Goal: Task Accomplishment & Management: Use online tool/utility

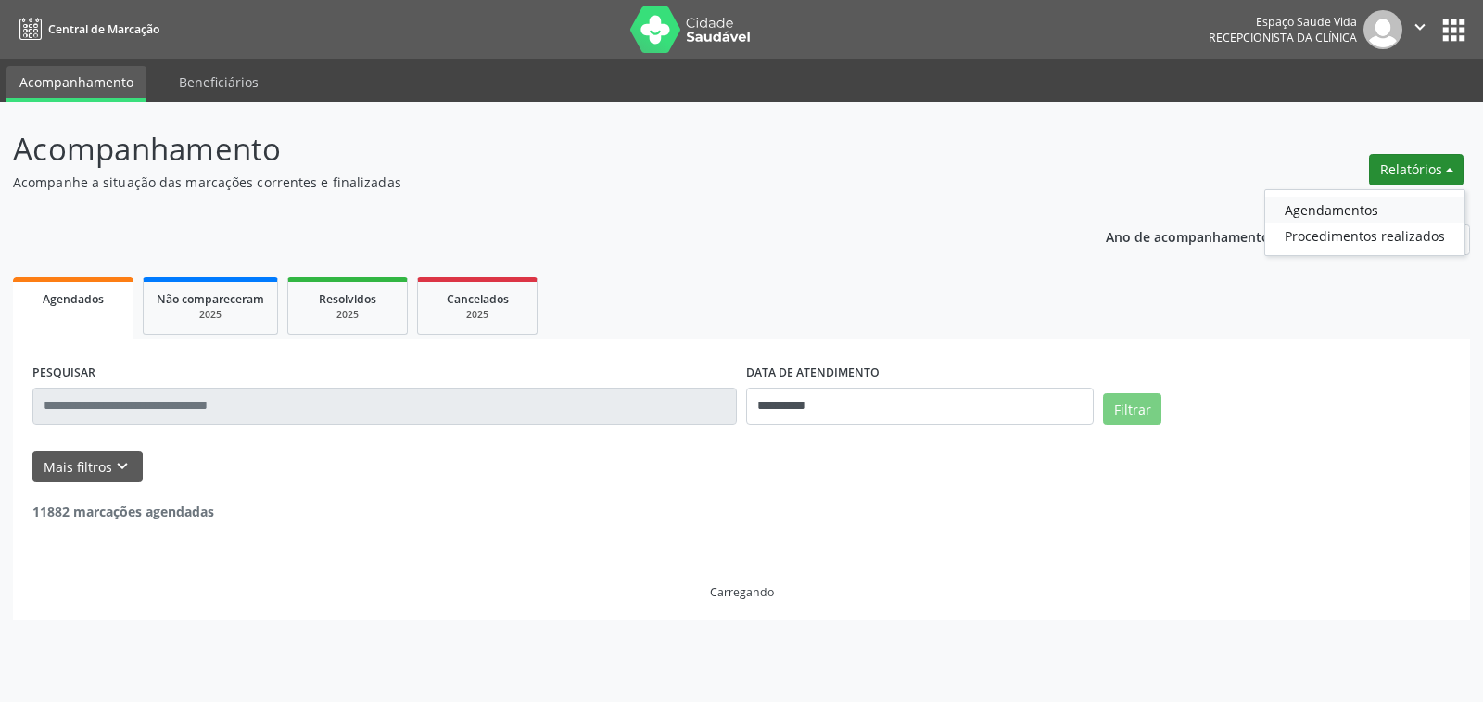
click at [1290, 213] on link "Agendamentos" at bounding box center [1364, 210] width 199 height 26
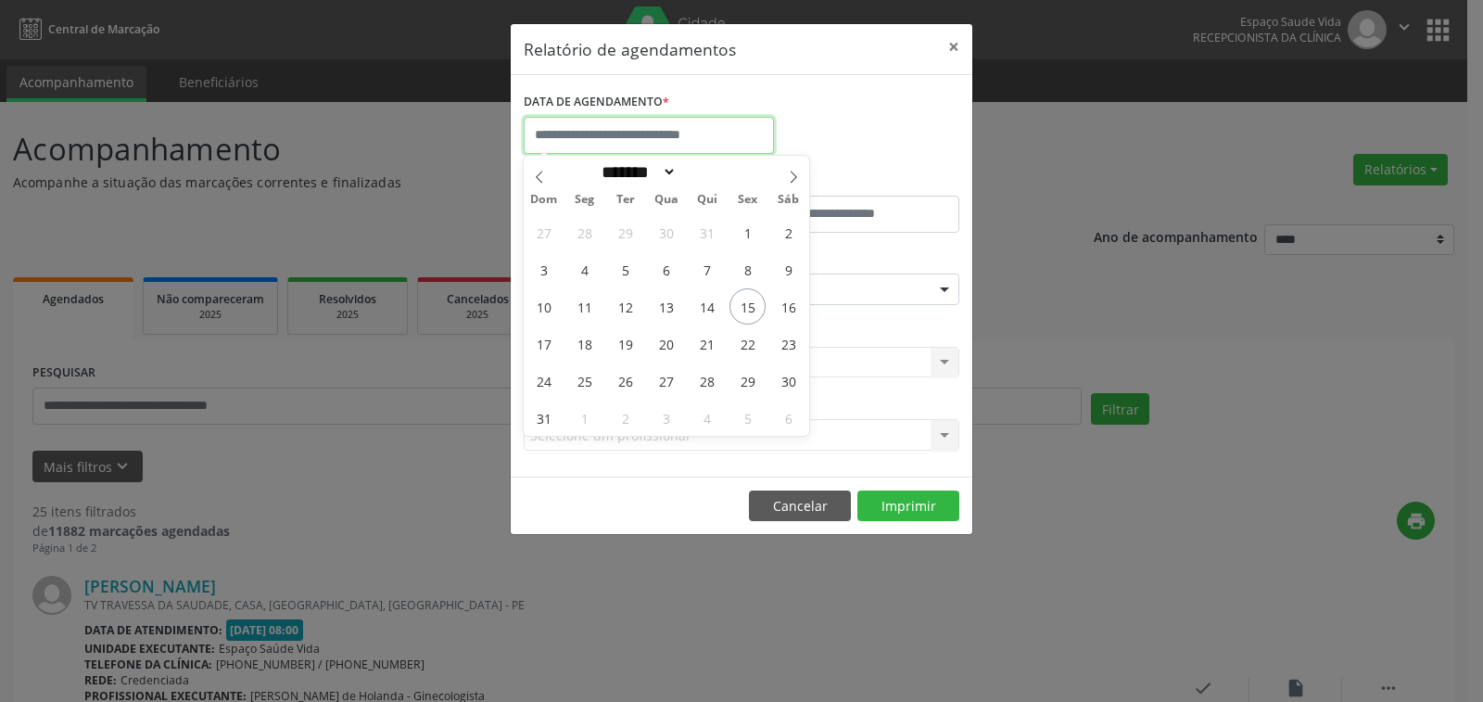
click at [685, 137] on input "text" at bounding box center [649, 135] width 250 height 37
click at [586, 341] on span "18" at bounding box center [584, 343] width 36 height 36
type input "**********"
click at [586, 341] on span "18" at bounding box center [584, 343] width 36 height 36
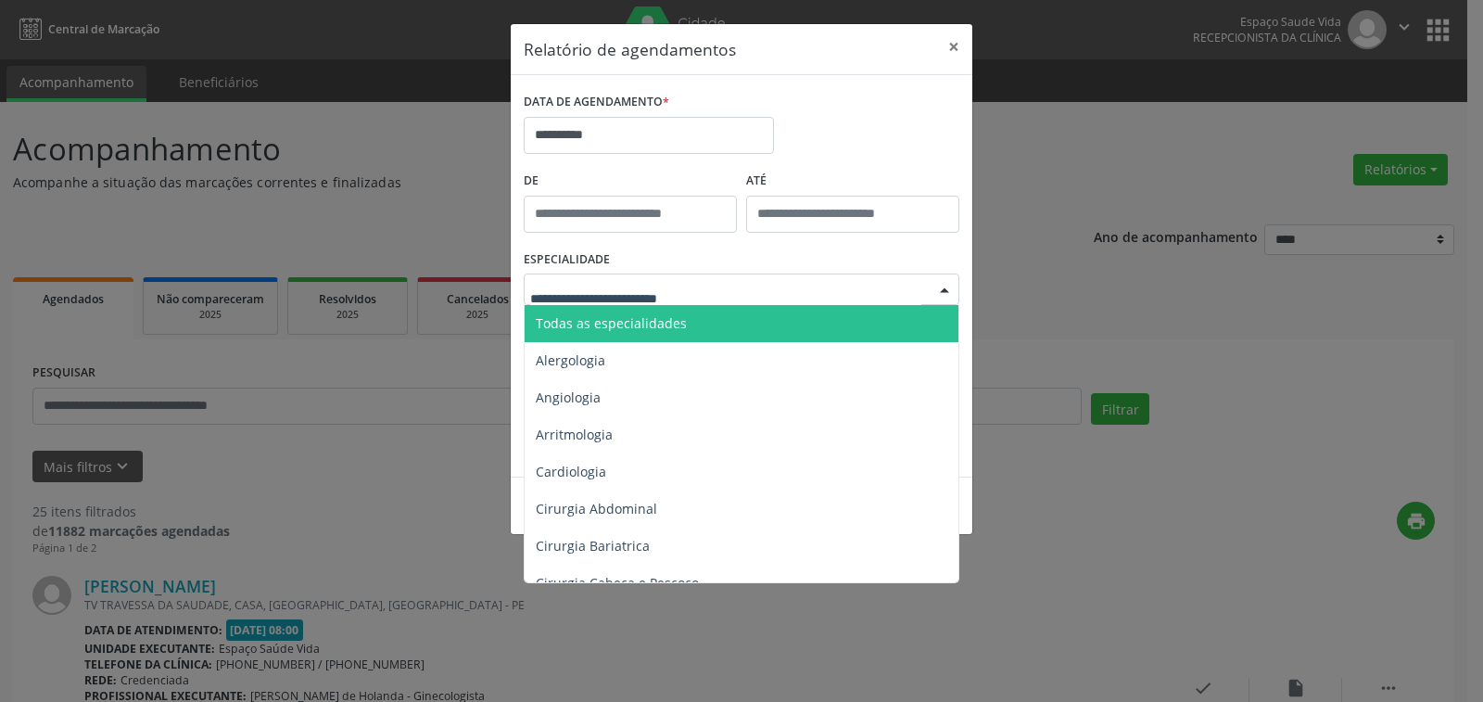
click at [631, 323] on span "Todas as especialidades" at bounding box center [611, 323] width 151 height 18
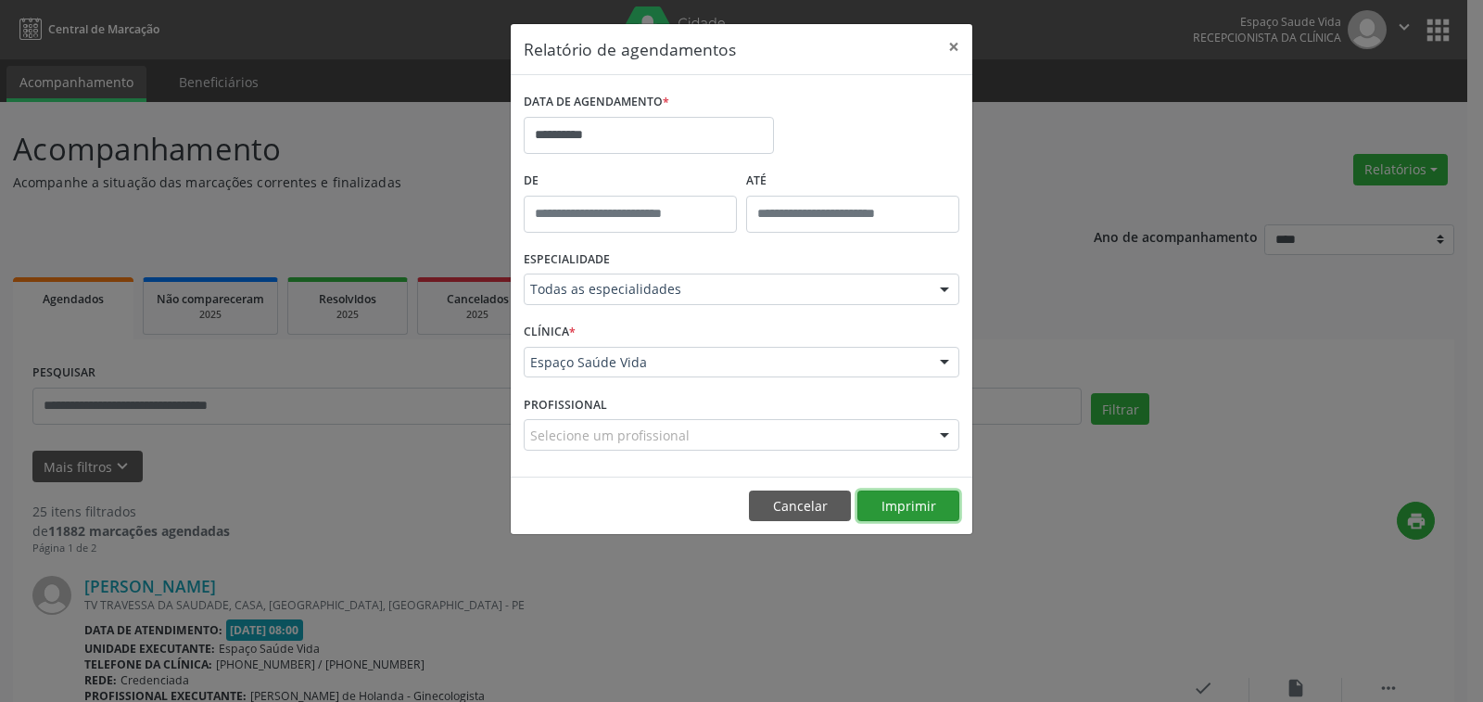
click at [892, 506] on button "Imprimir" at bounding box center [908, 506] width 102 height 32
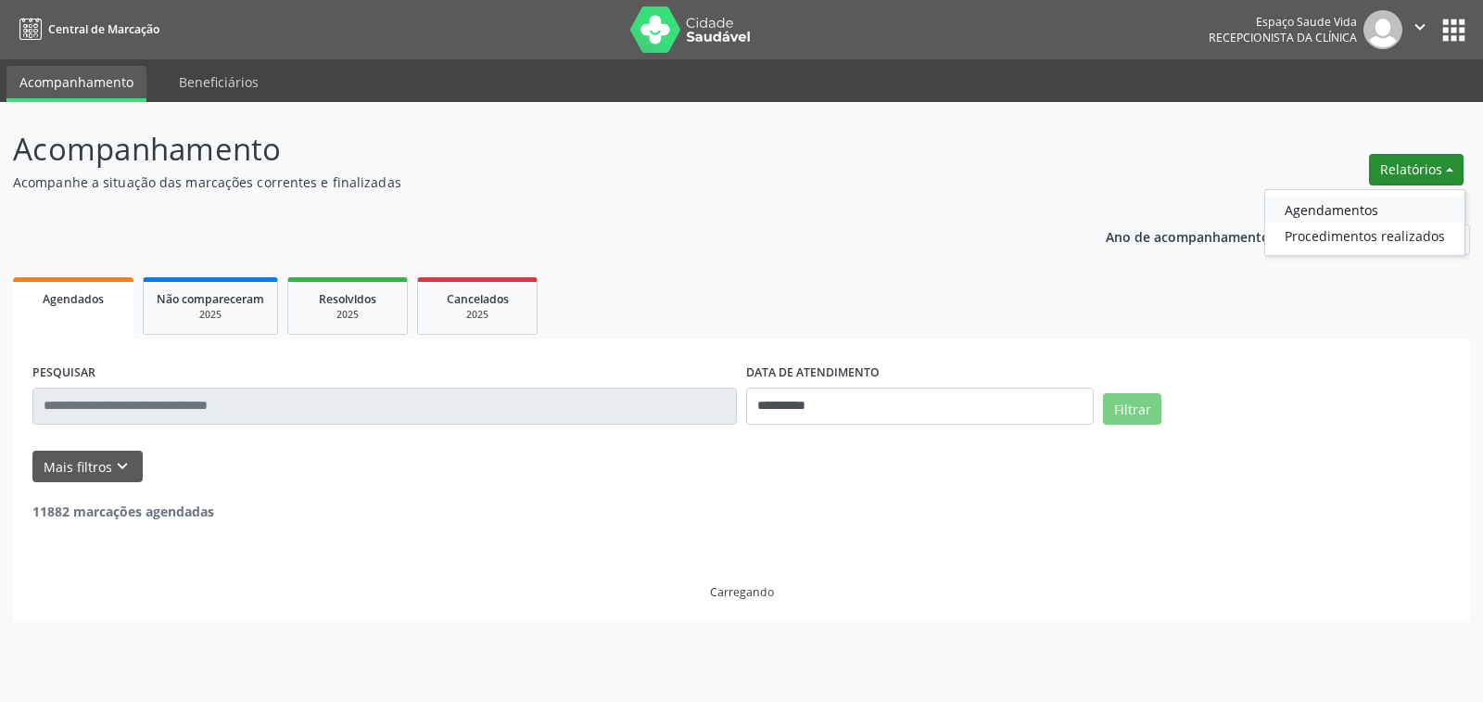
click at [1306, 203] on link "Agendamentos" at bounding box center [1364, 210] width 199 height 26
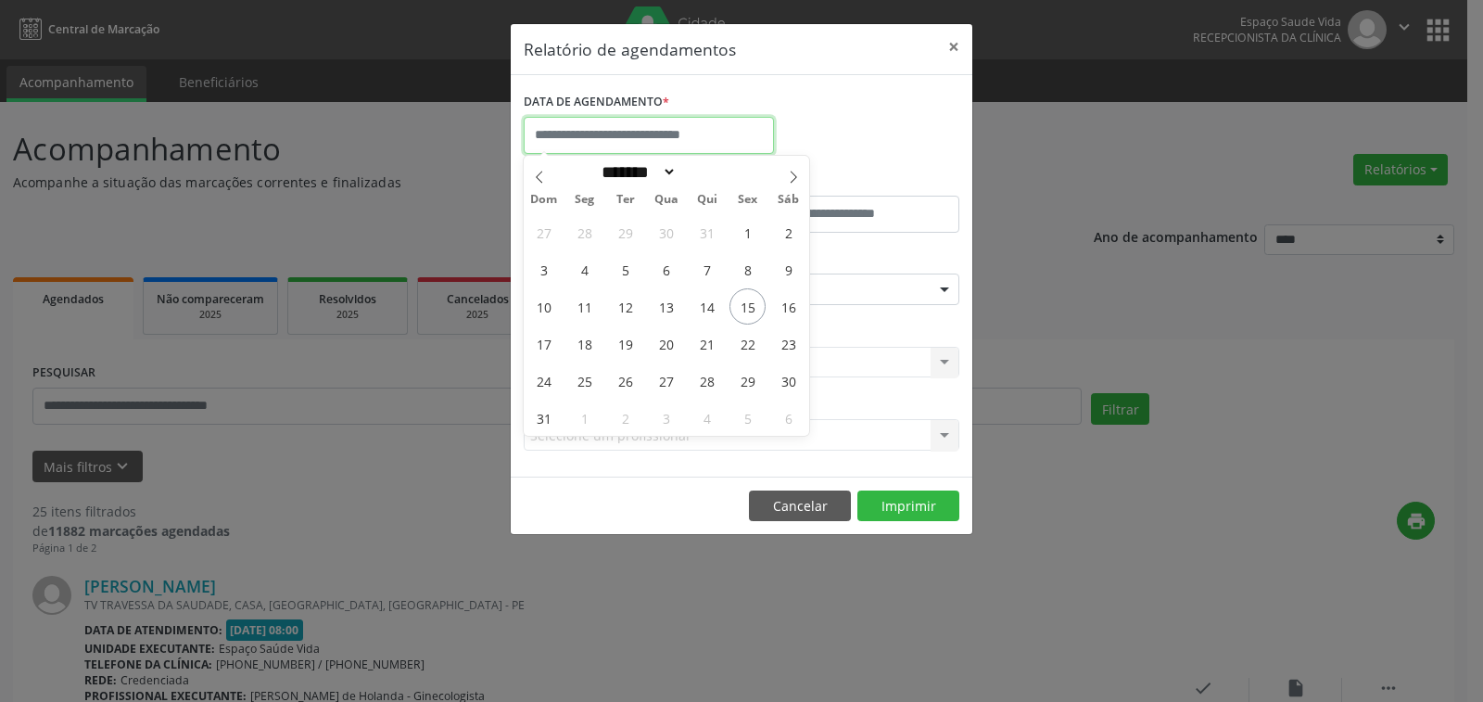
click at [615, 127] on input "text" at bounding box center [649, 135] width 250 height 37
click at [752, 311] on span "15" at bounding box center [747, 306] width 36 height 36
type input "**********"
click at [752, 311] on span "15" at bounding box center [747, 306] width 36 height 36
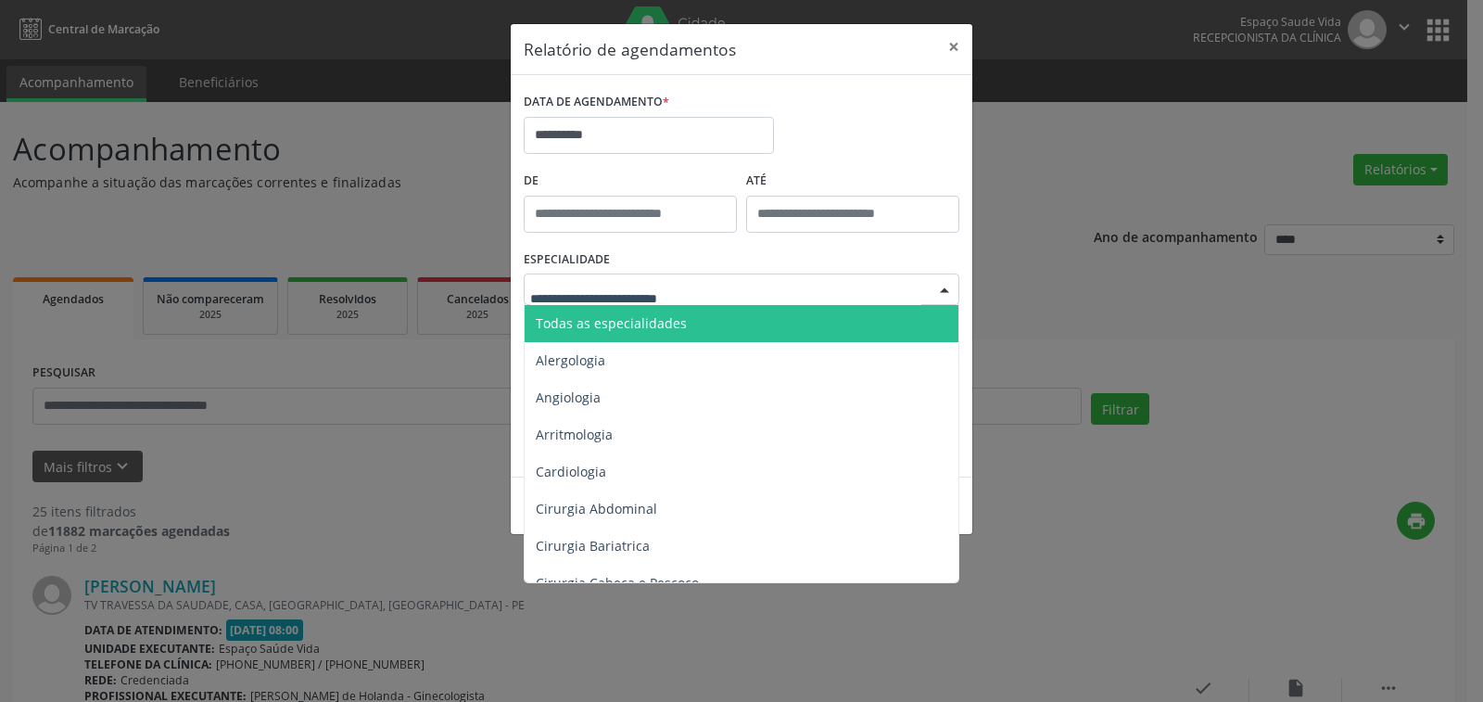
click at [622, 315] on span "Todas as especialidades" at bounding box center [611, 323] width 151 height 18
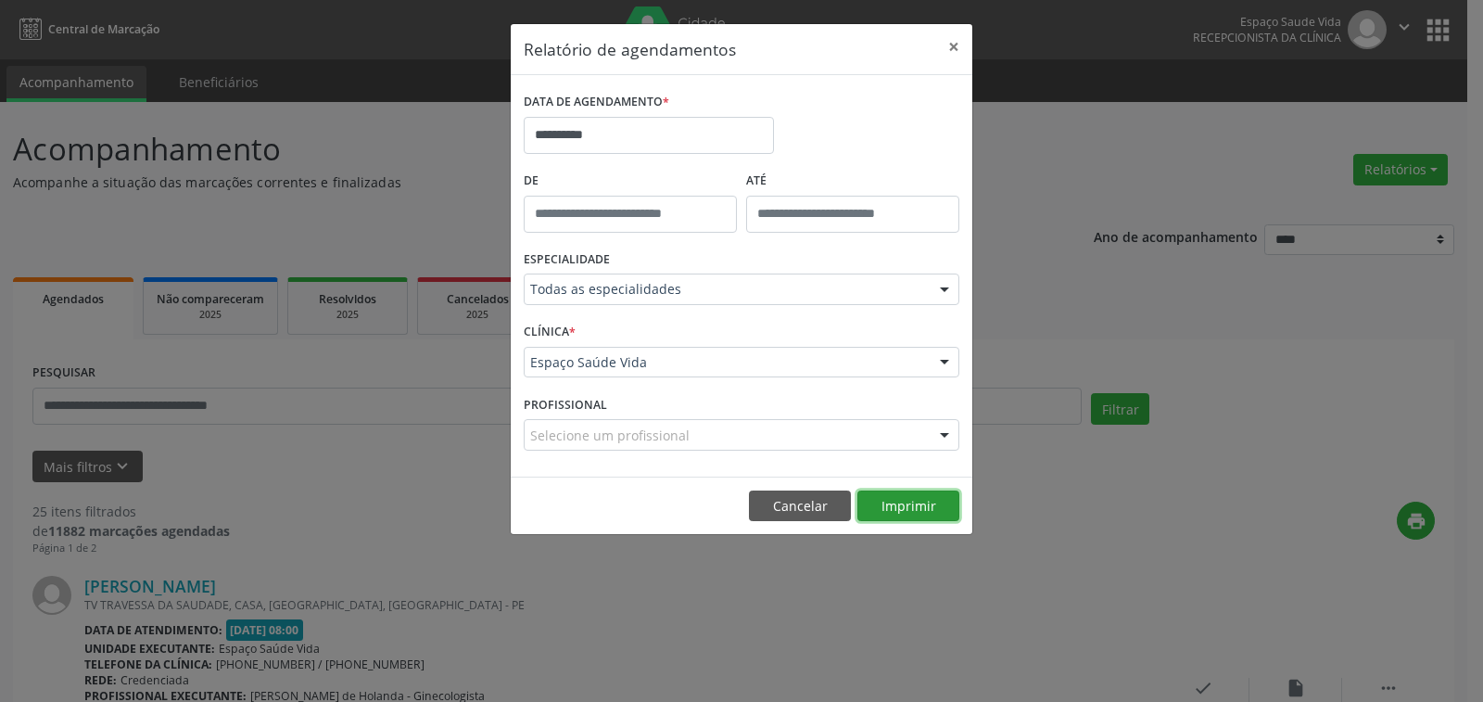
click at [898, 505] on button "Imprimir" at bounding box center [908, 506] width 102 height 32
click at [582, 134] on input "**********" at bounding box center [649, 135] width 250 height 37
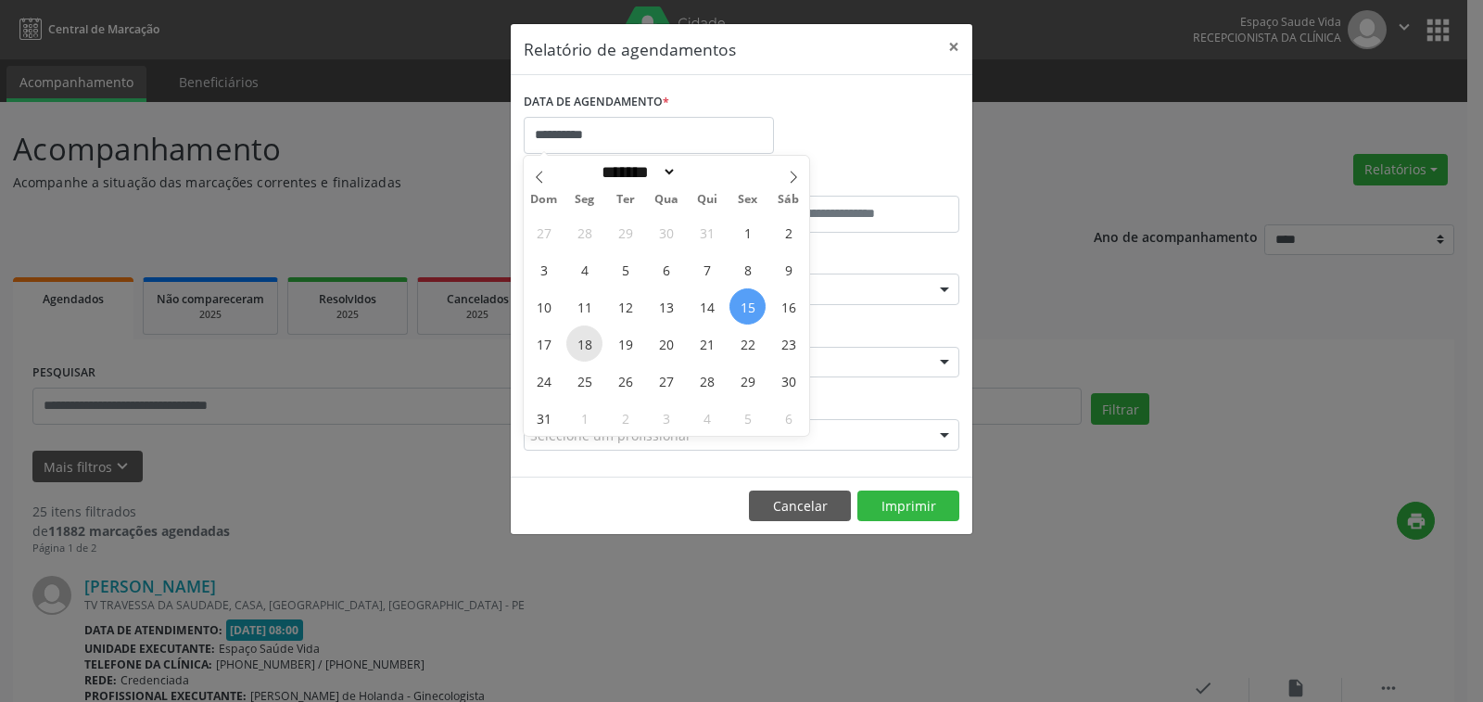
click at [580, 344] on span "18" at bounding box center [584, 343] width 36 height 36
type input "**********"
click at [580, 344] on span "18" at bounding box center [584, 343] width 36 height 36
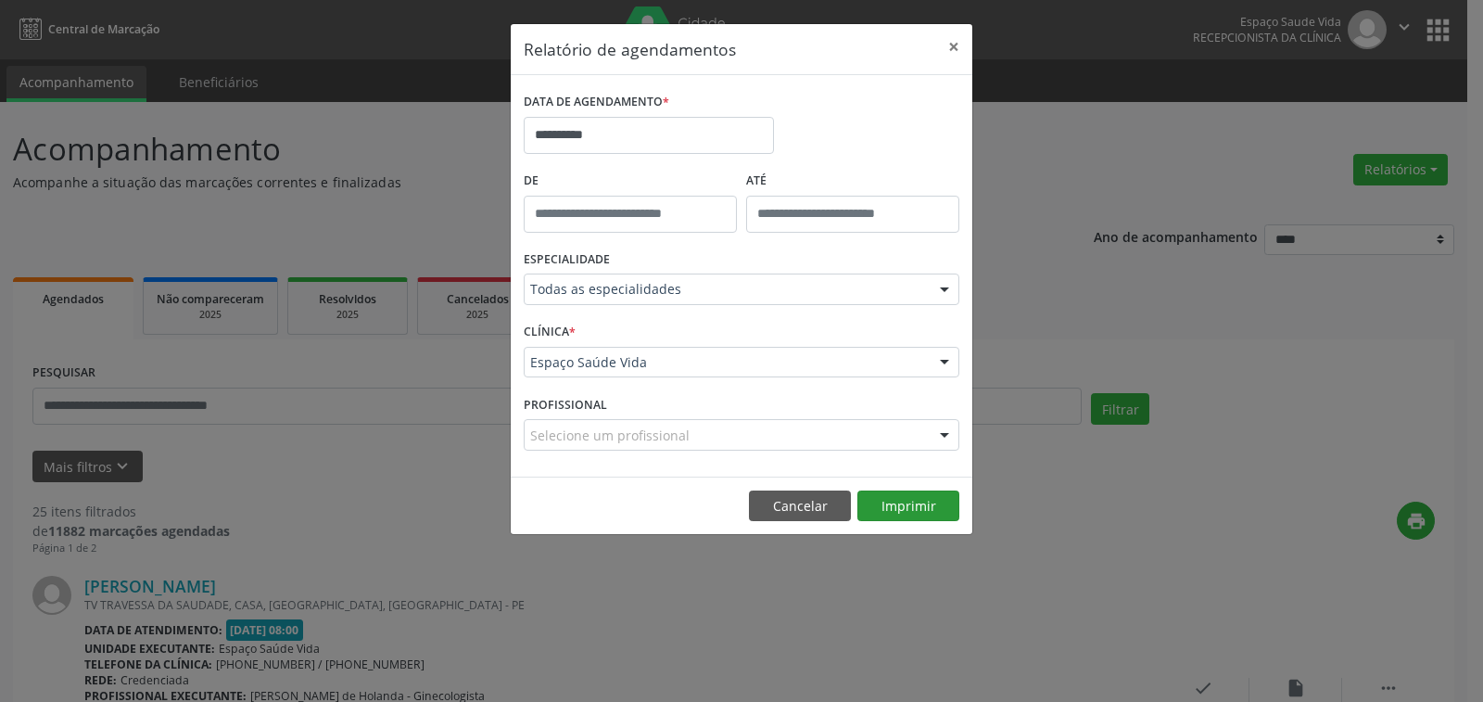
drag, startPoint x: 891, startPoint y: 487, endPoint x: 896, endPoint y: 497, distance: 11.6
click at [896, 496] on footer "Cancelar Imprimir" at bounding box center [742, 505] width 462 height 58
click at [896, 499] on button "Imprimir" at bounding box center [908, 506] width 102 height 32
